Goal: Information Seeking & Learning: Learn about a topic

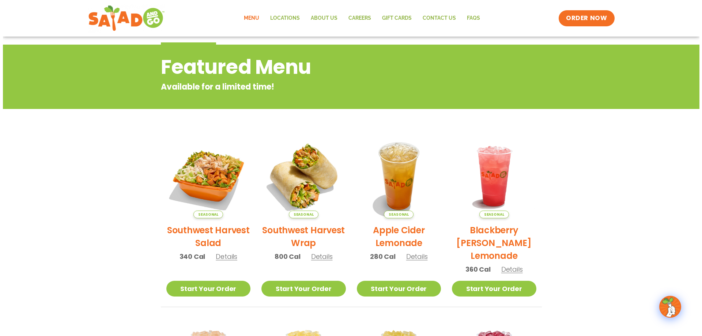
scroll to position [73, 0]
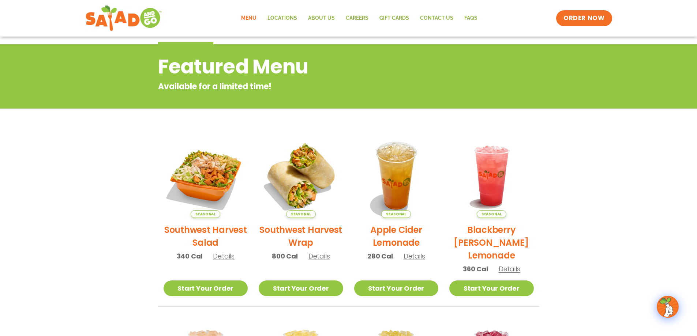
click at [221, 257] on span "Details" at bounding box center [224, 256] width 22 height 9
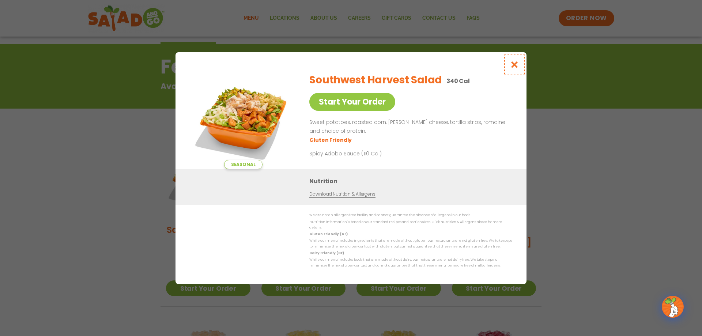
click at [513, 67] on icon "Close modal" at bounding box center [514, 65] width 9 height 8
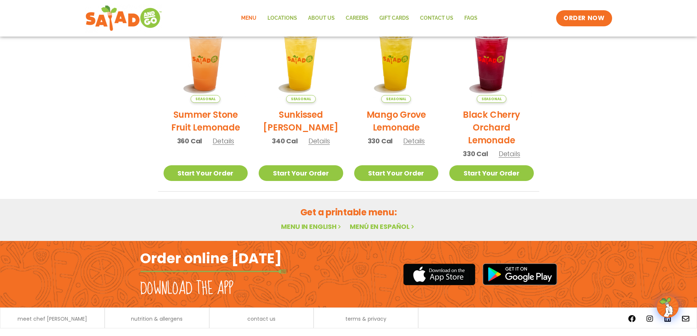
scroll to position [389, 0]
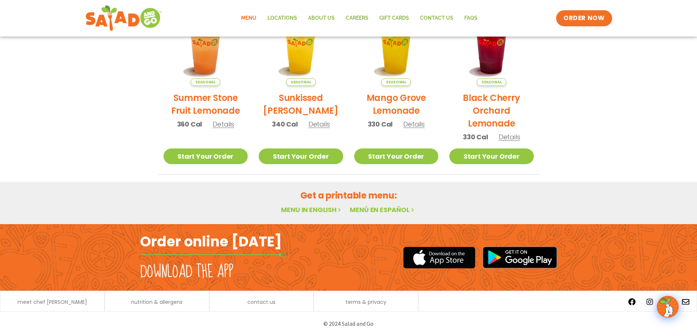
click at [336, 196] on h2 "Get a printable menu:" at bounding box center [348, 195] width 381 height 13
click at [307, 209] on link "Menu in English" at bounding box center [311, 209] width 61 height 9
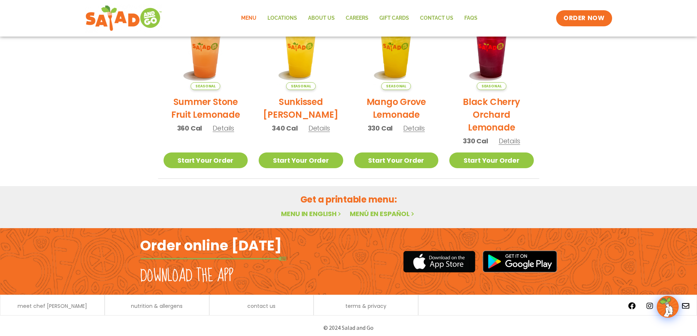
scroll to position [389, 0]
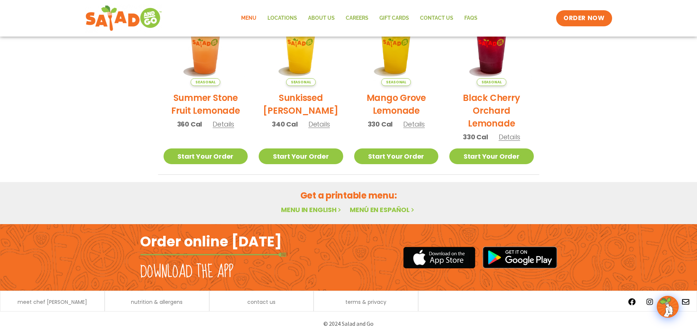
click at [344, 196] on h2 "Get a printable menu:" at bounding box center [348, 195] width 381 height 13
click at [294, 211] on link "Menu in English" at bounding box center [311, 209] width 61 height 9
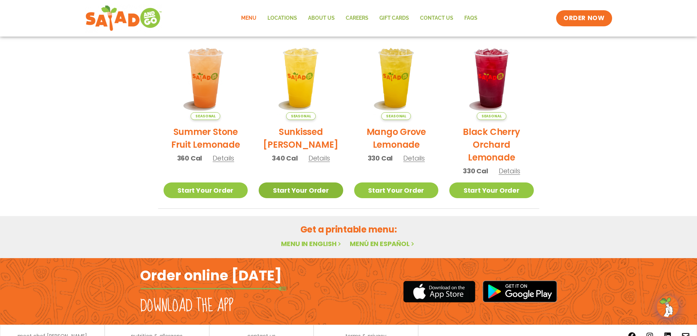
scroll to position [389, 0]
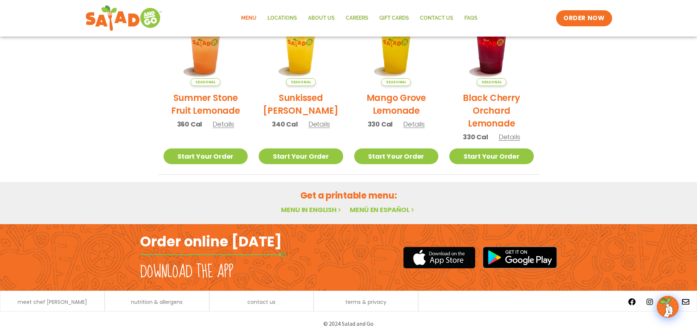
click at [340, 210] on icon at bounding box center [340, 210] width 6 height 6
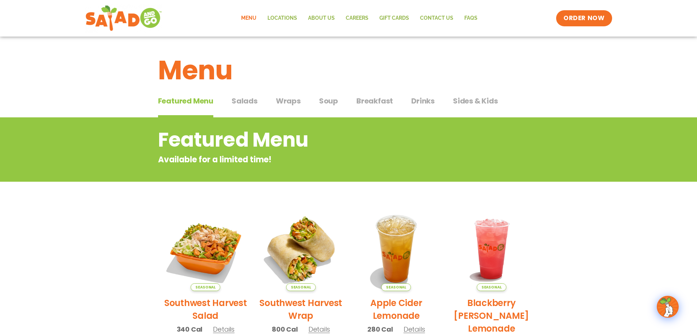
click at [241, 103] on span "Salads" at bounding box center [245, 100] width 26 height 11
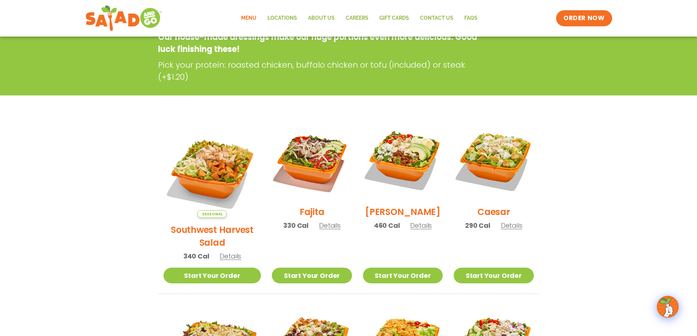
scroll to position [110, 0]
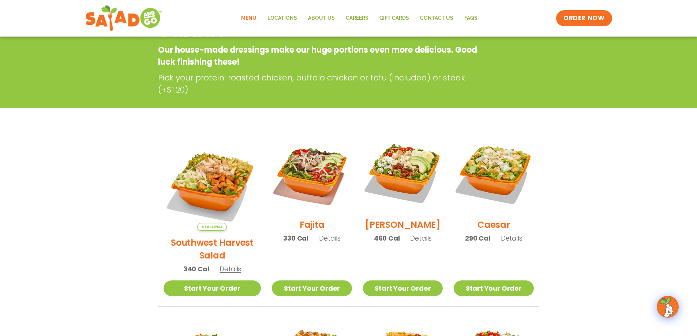
click at [319, 243] on span "Details" at bounding box center [330, 238] width 22 height 9
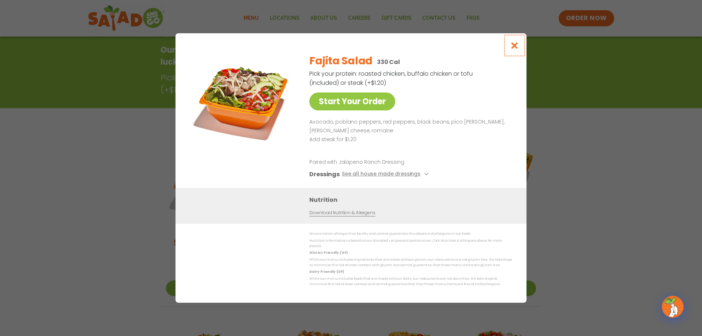
click at [515, 49] on icon "Close modal" at bounding box center [514, 46] width 9 height 8
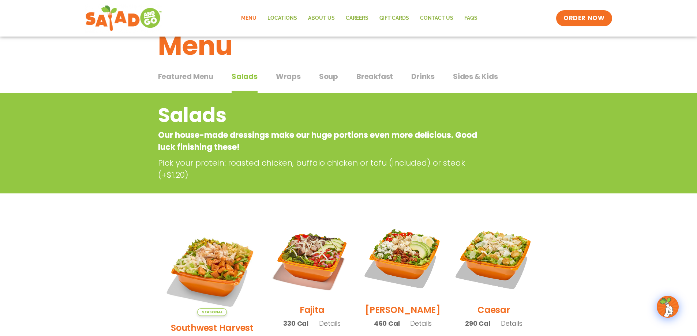
scroll to position [0, 0]
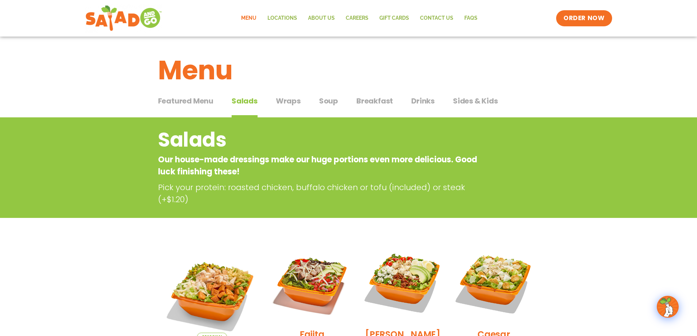
click at [336, 62] on h1 "Menu" at bounding box center [348, 70] width 381 height 40
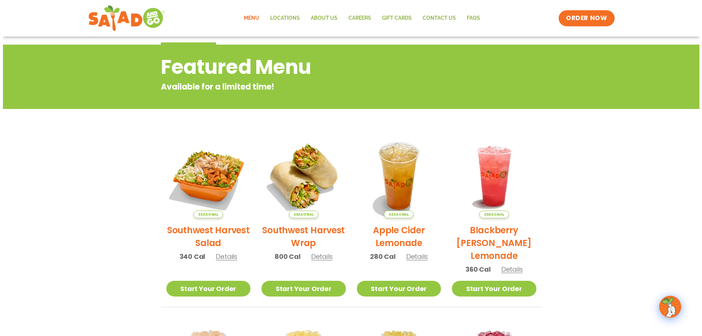
scroll to position [60, 0]
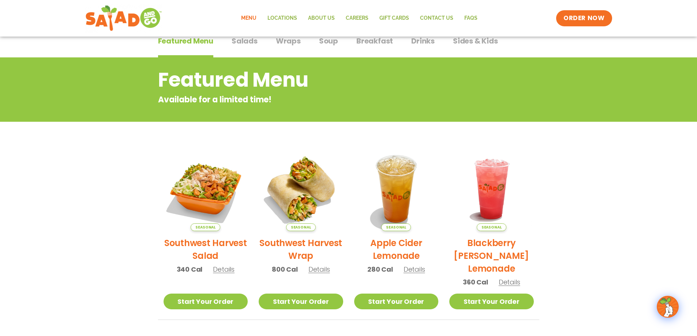
click at [220, 270] on span "Details" at bounding box center [224, 269] width 22 height 9
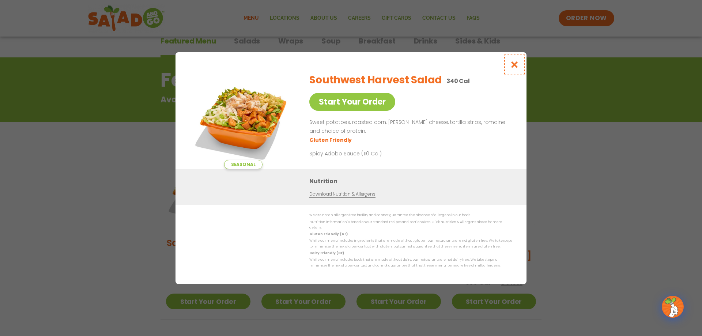
click at [514, 67] on icon "Close modal" at bounding box center [514, 65] width 9 height 8
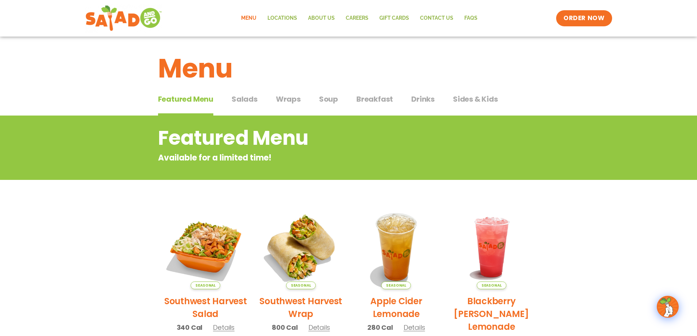
scroll to position [0, 0]
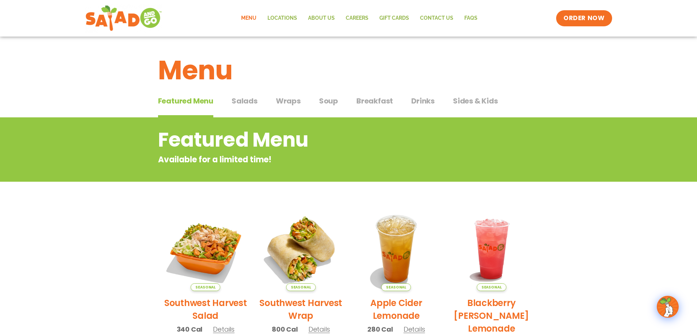
click at [245, 101] on span "Salads" at bounding box center [245, 100] width 26 height 11
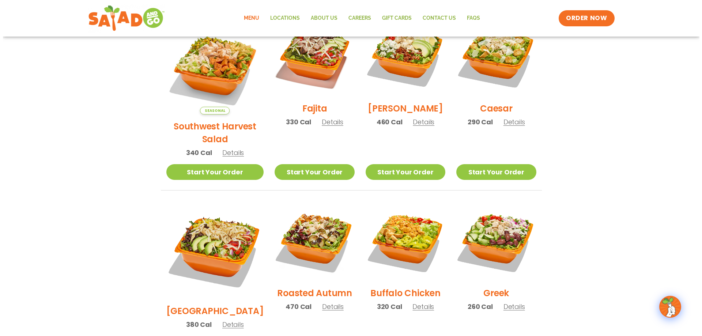
scroll to position [256, 0]
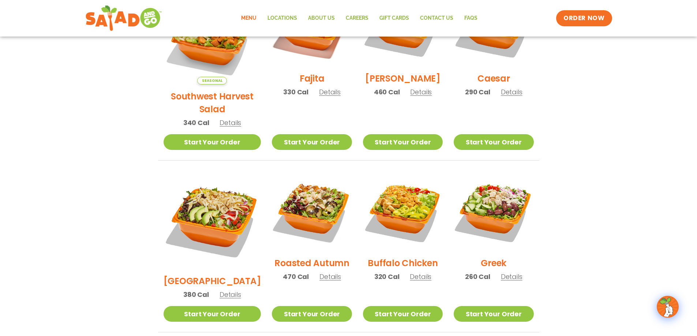
click at [320, 272] on span "Details" at bounding box center [330, 276] width 22 height 9
